Goal: Find contact information: Find contact information

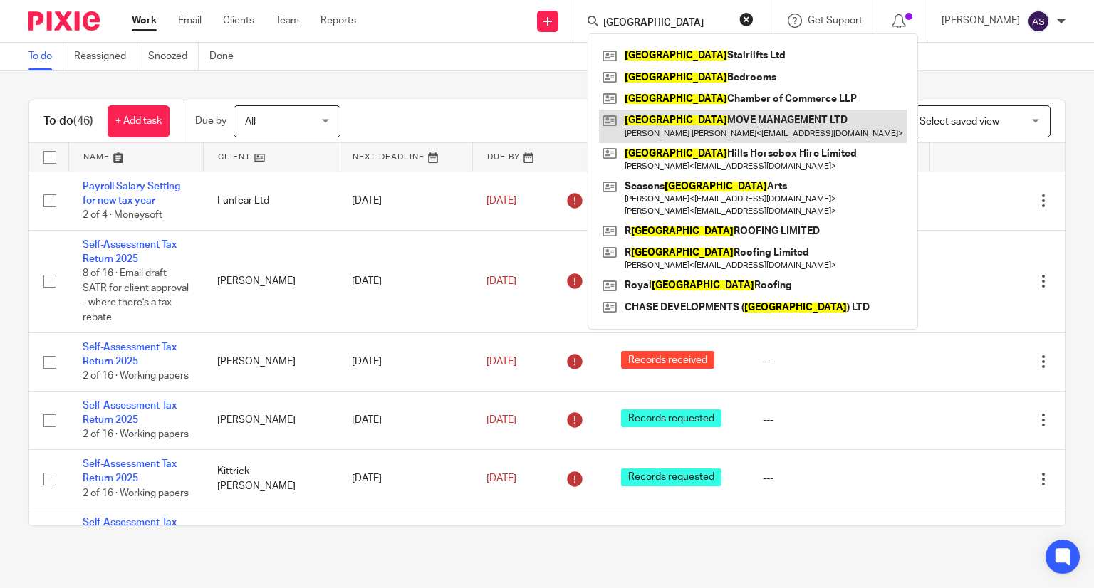
type input "[GEOGRAPHIC_DATA]"
click at [695, 116] on link at bounding box center [753, 126] width 308 height 33
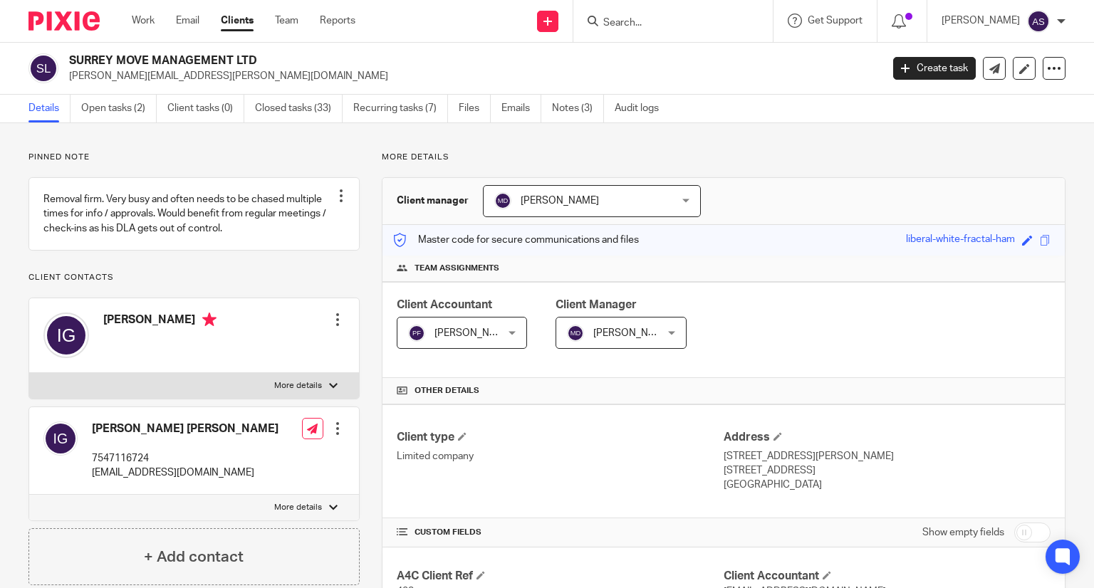
drag, startPoint x: 259, startPoint y: 59, endPoint x: 74, endPoint y: 59, distance: 185.2
click at [74, 59] on h2 "SURREY MOVE MANAGEMENT LTD" at bounding box center [390, 60] width 643 height 15
click at [83, 57] on h2 "SURREY MOVE MANAGEMENT LTD" at bounding box center [390, 60] width 643 height 15
drag, startPoint x: 66, startPoint y: 57, endPoint x: 300, endPoint y: 57, distance: 234.4
click at [300, 57] on div "SURREY MOVE MANAGEMENT LTD [PERSON_NAME][EMAIL_ADDRESS][PERSON_NAME][DOMAIN_NAM…" at bounding box center [449, 68] width 843 height 30
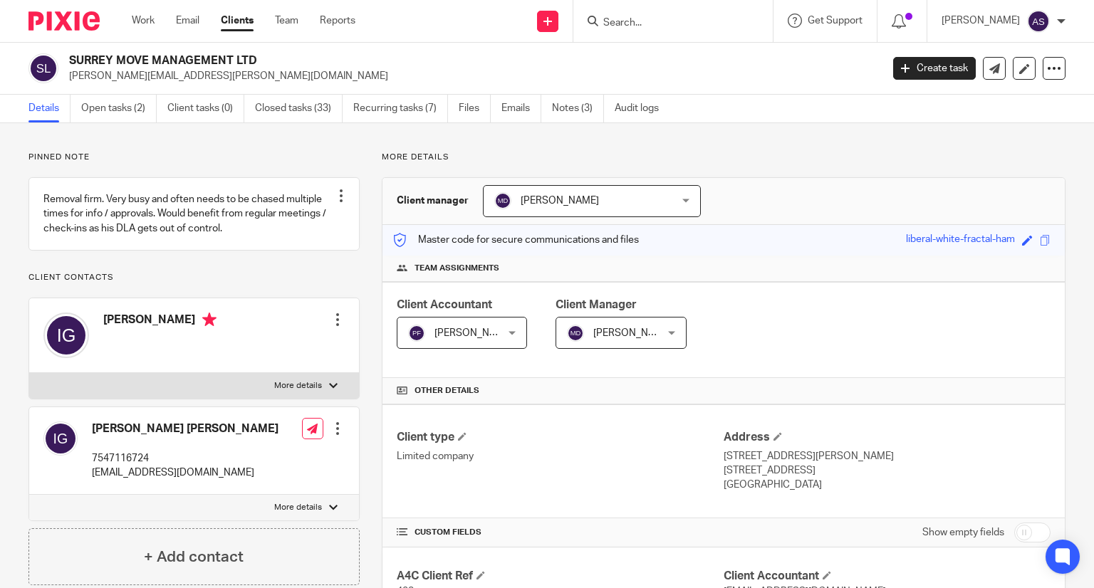
copy h2 "SURREY MOVE MANAGEMENT LTD"
drag, startPoint x: 228, startPoint y: 58, endPoint x: 253, endPoint y: 58, distance: 24.9
click at [228, 58] on h2 "SURREY MOVE MANAGEMENT LTD" at bounding box center [390, 60] width 643 height 15
drag, startPoint x: 282, startPoint y: 58, endPoint x: 58, endPoint y: 66, distance: 223.8
click at [58, 66] on div "SURREY MOVE MANAGEMENT LTD [PERSON_NAME][EMAIL_ADDRESS][PERSON_NAME][DOMAIN_NAM…" at bounding box center [449, 68] width 843 height 30
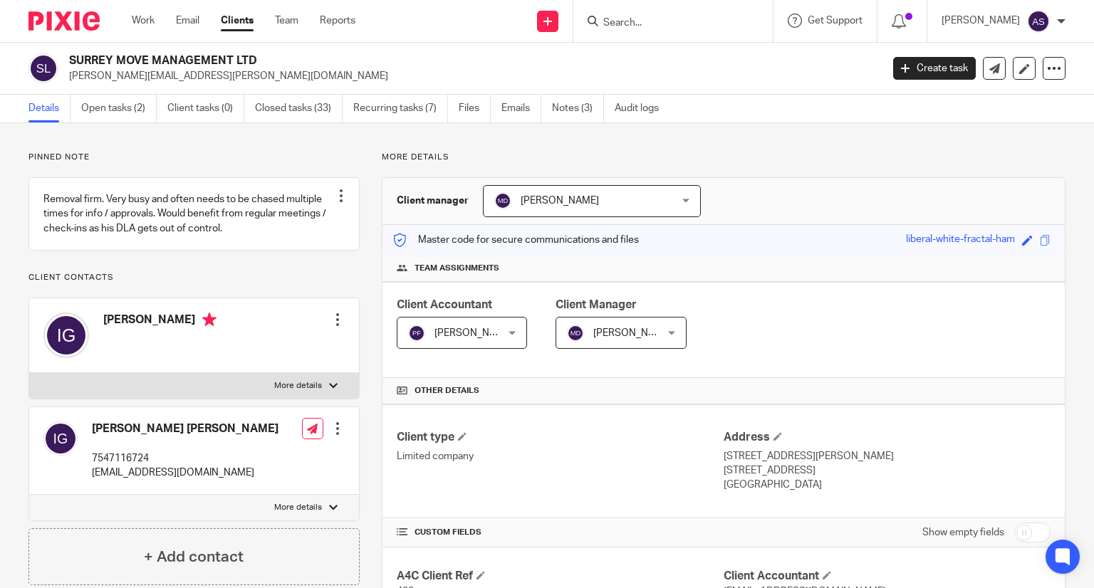
copy div "SURREY MOVE MANAGEMENT LTD"
click at [235, 63] on h2 "SURREY MOVE MANAGEMENT LTD" at bounding box center [390, 60] width 643 height 15
drag, startPoint x: 264, startPoint y: 57, endPoint x: 54, endPoint y: 61, distance: 209.5
click at [54, 61] on div "SURREY MOVE MANAGEMENT LTD [PERSON_NAME][EMAIL_ADDRESS][PERSON_NAME][DOMAIN_NAM…" at bounding box center [449, 68] width 843 height 30
copy div "SURREY MOVE MANAGEMENT LTD"
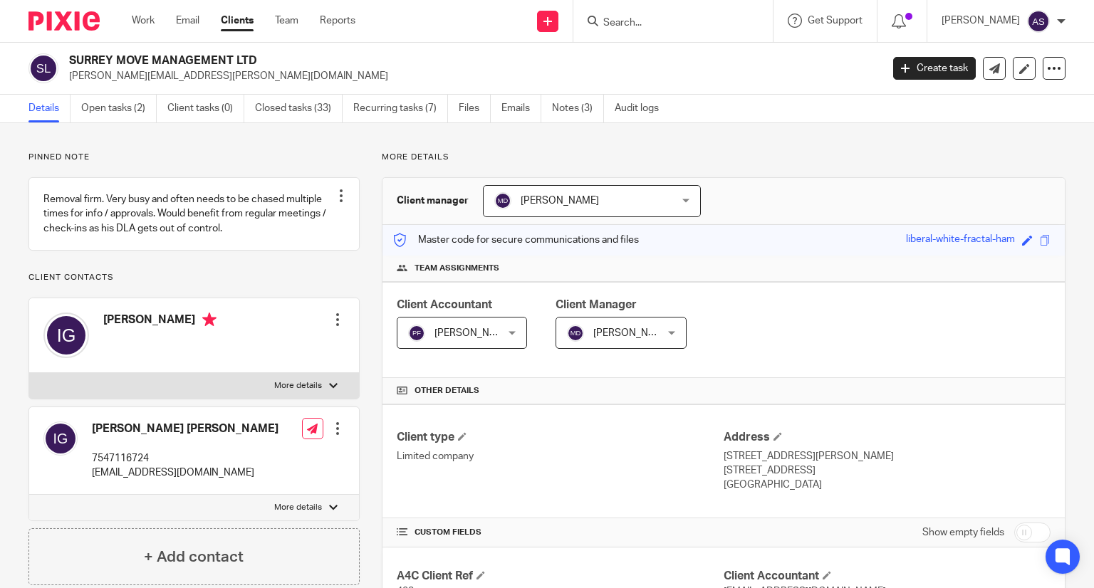
click at [315, 63] on h2 "SURREY MOVE MANAGEMENT LTD" at bounding box center [390, 60] width 643 height 15
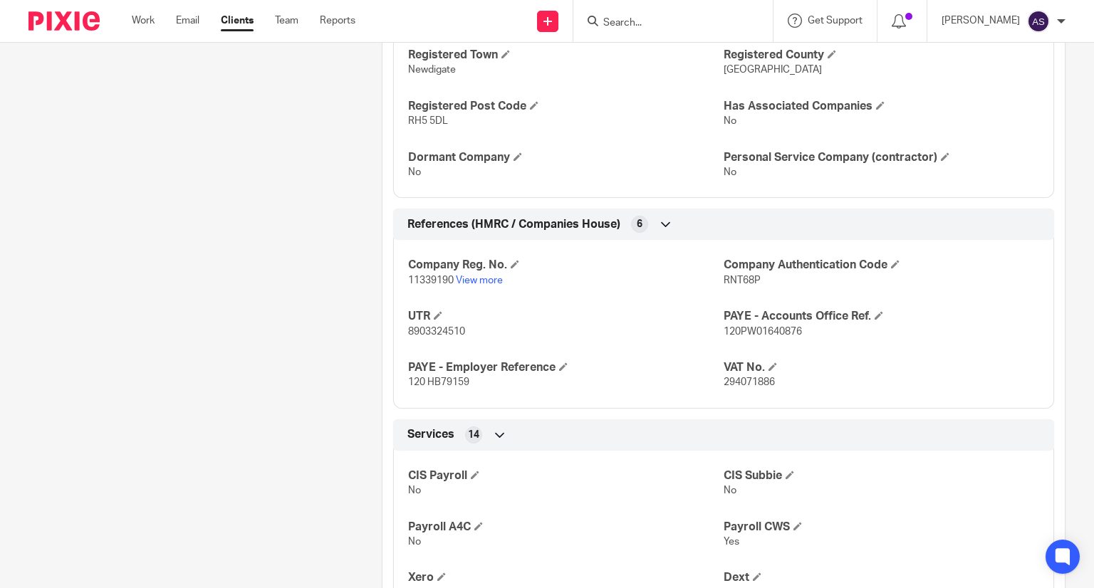
scroll to position [855, 0]
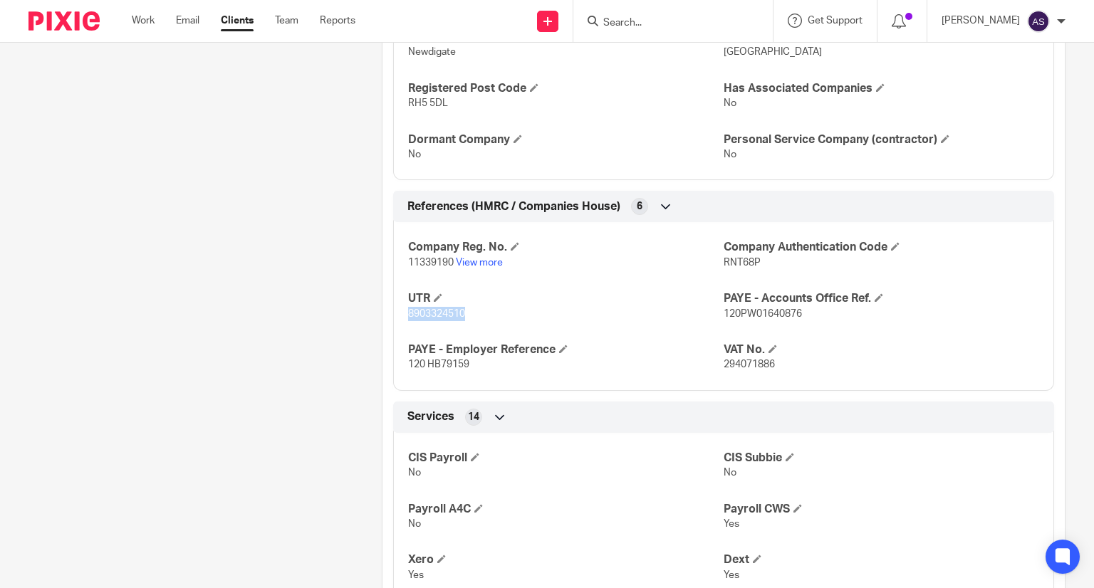
drag, startPoint x: 405, startPoint y: 313, endPoint x: 476, endPoint y: 314, distance: 71.2
click at [476, 314] on p "8903324510" at bounding box center [566, 314] width 316 height 14
copy span "8903324510"
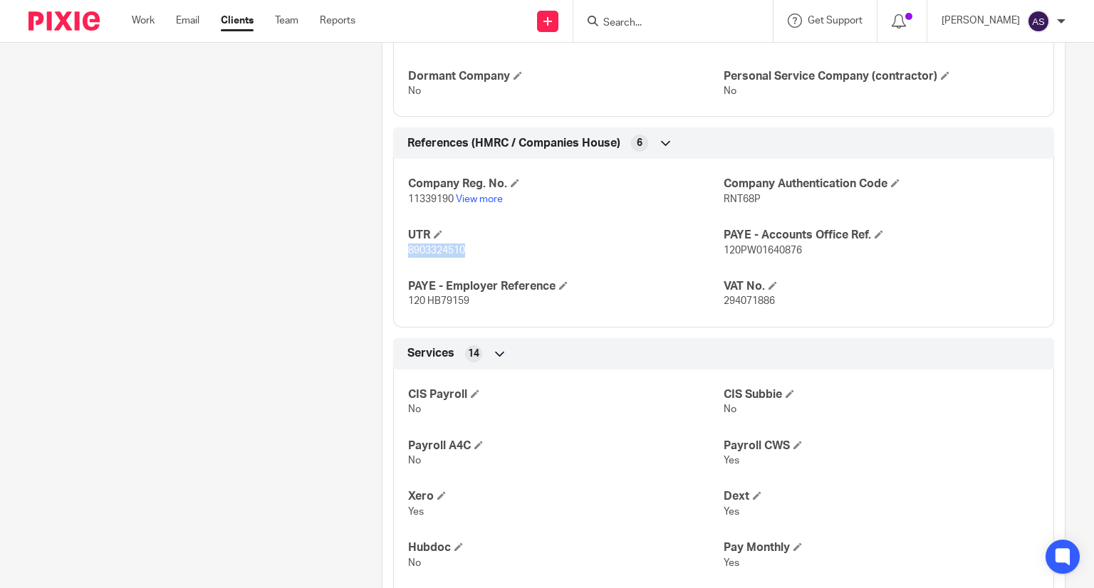
scroll to position [926, 0]
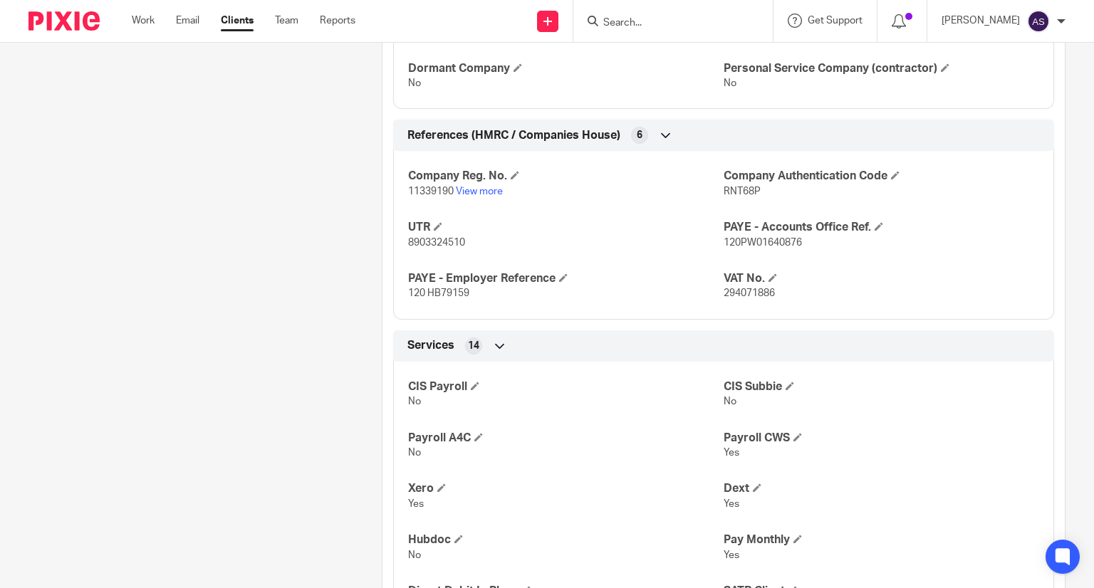
click at [343, 188] on div "Pinned note Removal firm. Very busy and often needs to be chased multiple times…" at bounding box center [182, 112] width 353 height 1773
drag, startPoint x: 405, startPoint y: 240, endPoint x: 481, endPoint y: 241, distance: 76.2
click at [481, 241] on p "8903324510" at bounding box center [566, 243] width 316 height 14
copy span "8903324510"
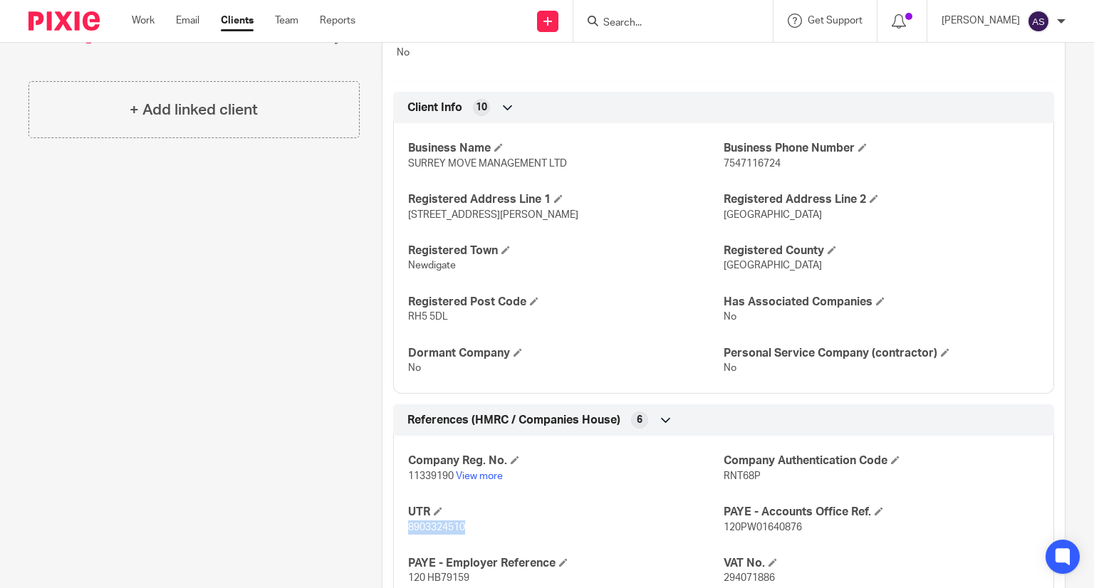
scroll to position [427, 0]
